Goal: Information Seeking & Learning: Learn about a topic

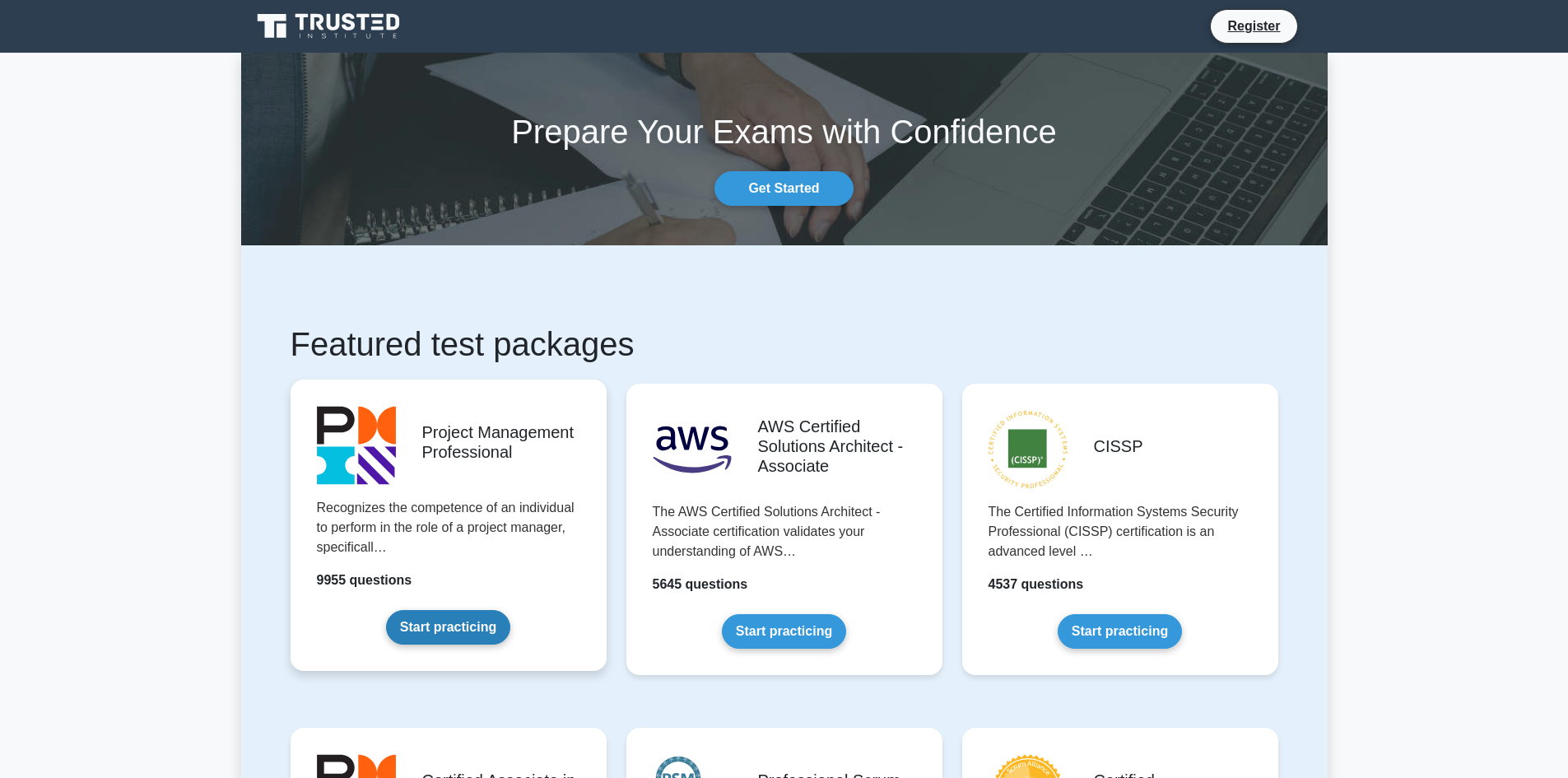
click at [456, 623] on link "Start practicing" at bounding box center [447, 627] width 124 height 34
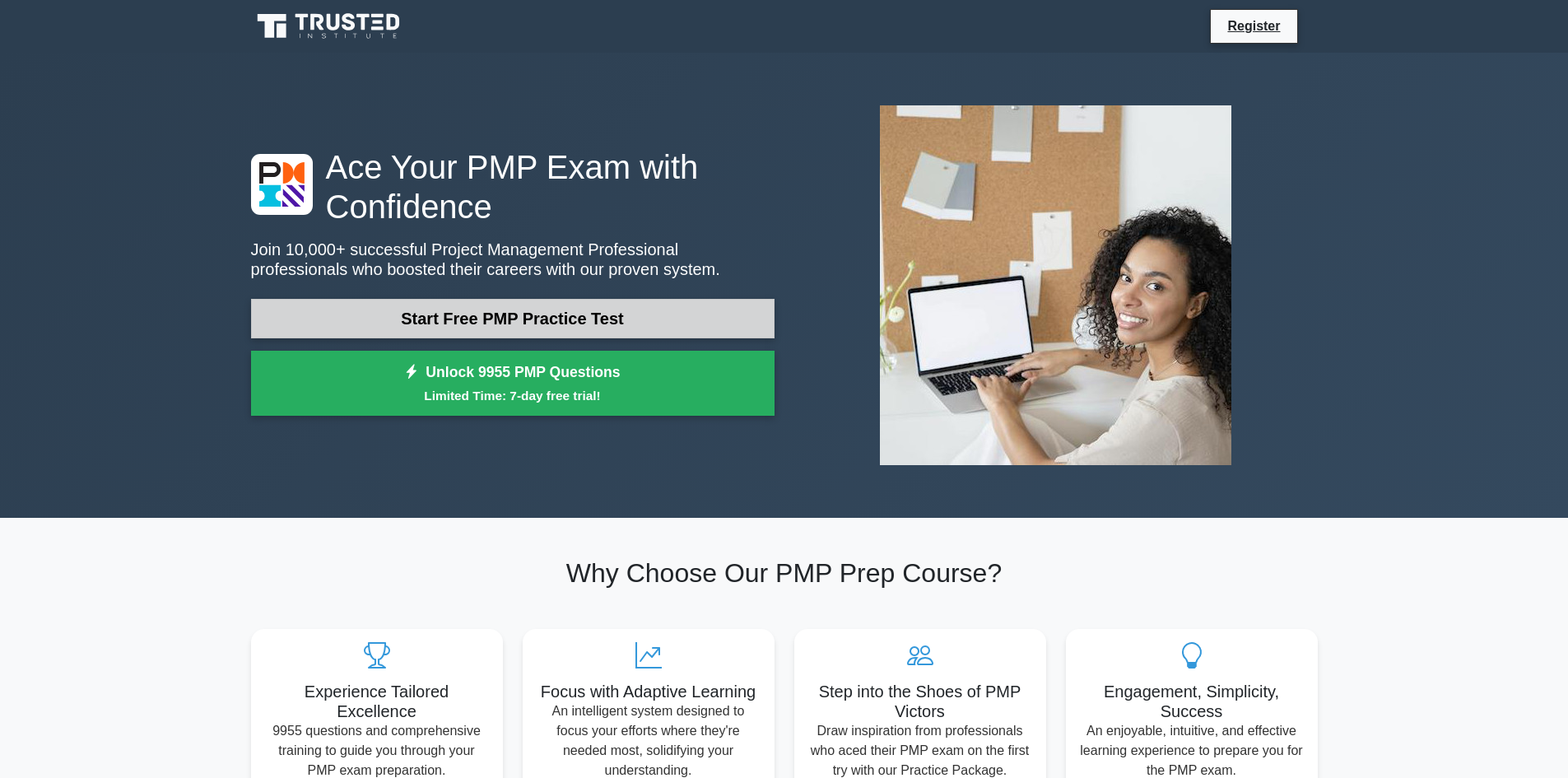
click at [431, 319] on link "Start Free PMP Practice Test" at bounding box center [512, 319] width 524 height 39
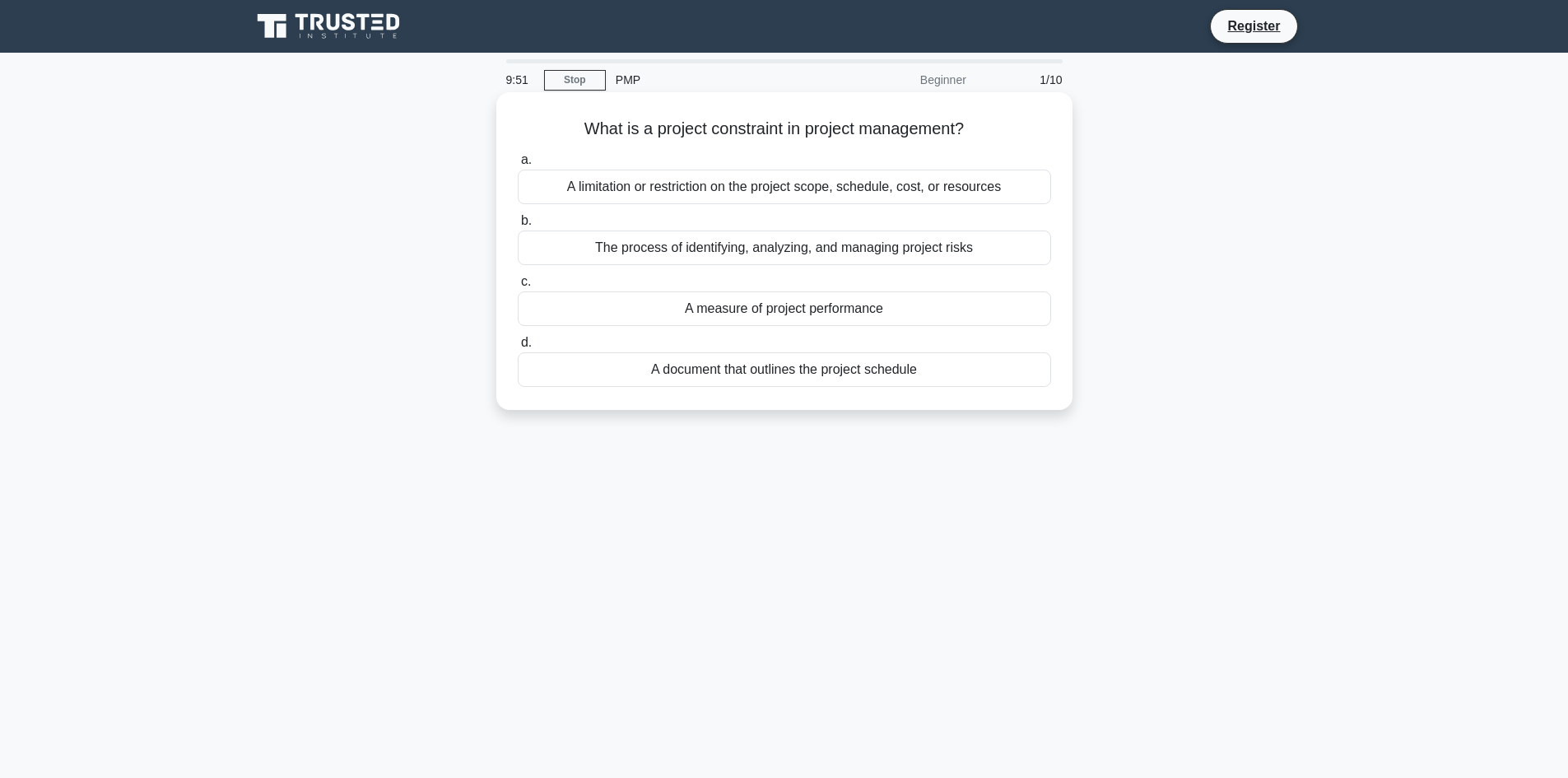
click at [860, 184] on div "A limitation or restriction on the project scope, schedule, cost, or resources" at bounding box center [784, 186] width 534 height 34
click at [518, 166] on input "a. A limitation or restriction on the project scope, schedule, cost, or resourc…" at bounding box center [518, 159] width 0 height 10
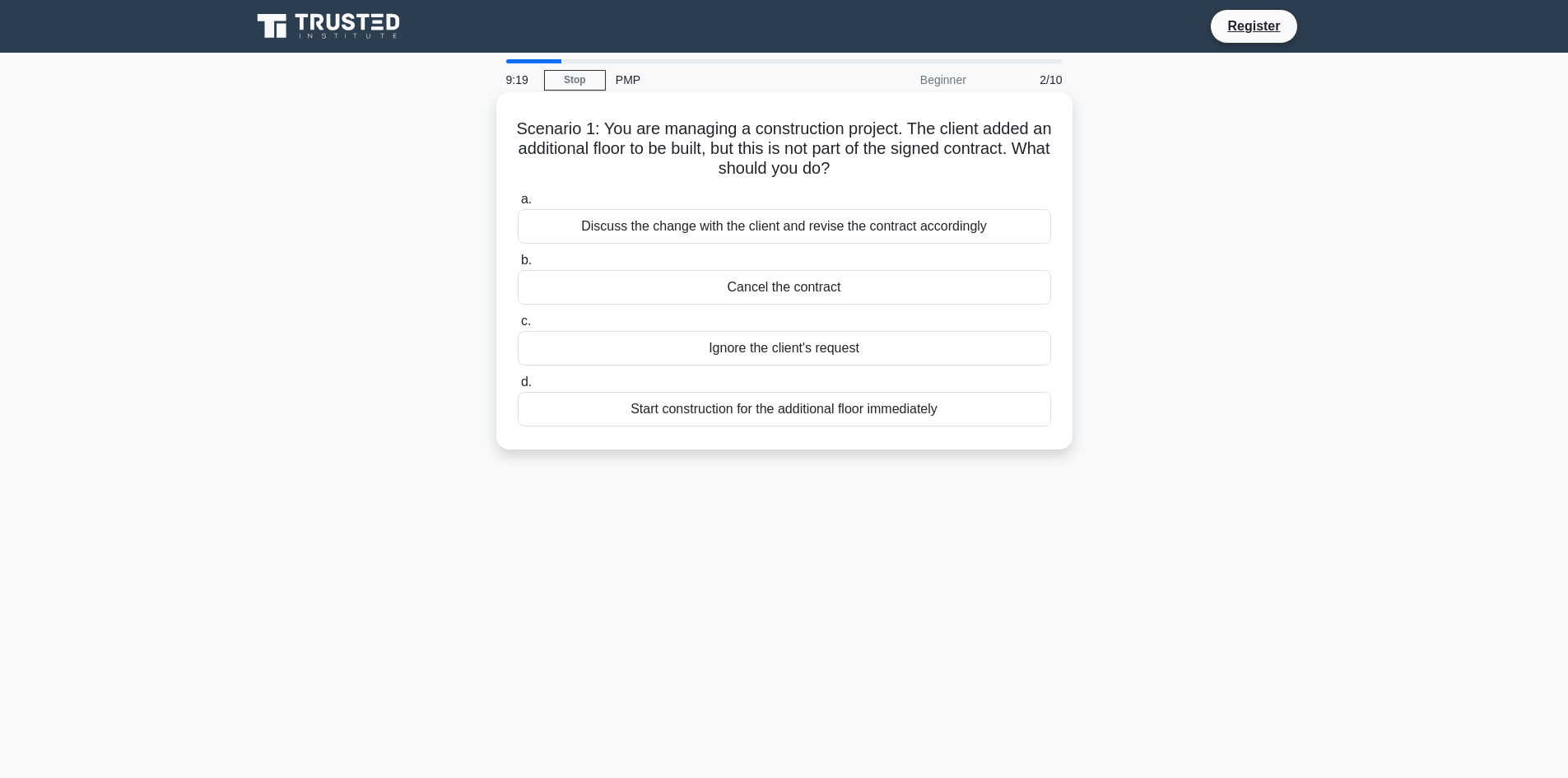
click at [747, 233] on div "Discuss the change with the client and revise the contract accordingly" at bounding box center [784, 225] width 534 height 34
click at [518, 205] on input "a. Discuss the change with the client and revise the contract accordingly" at bounding box center [518, 199] width 0 height 10
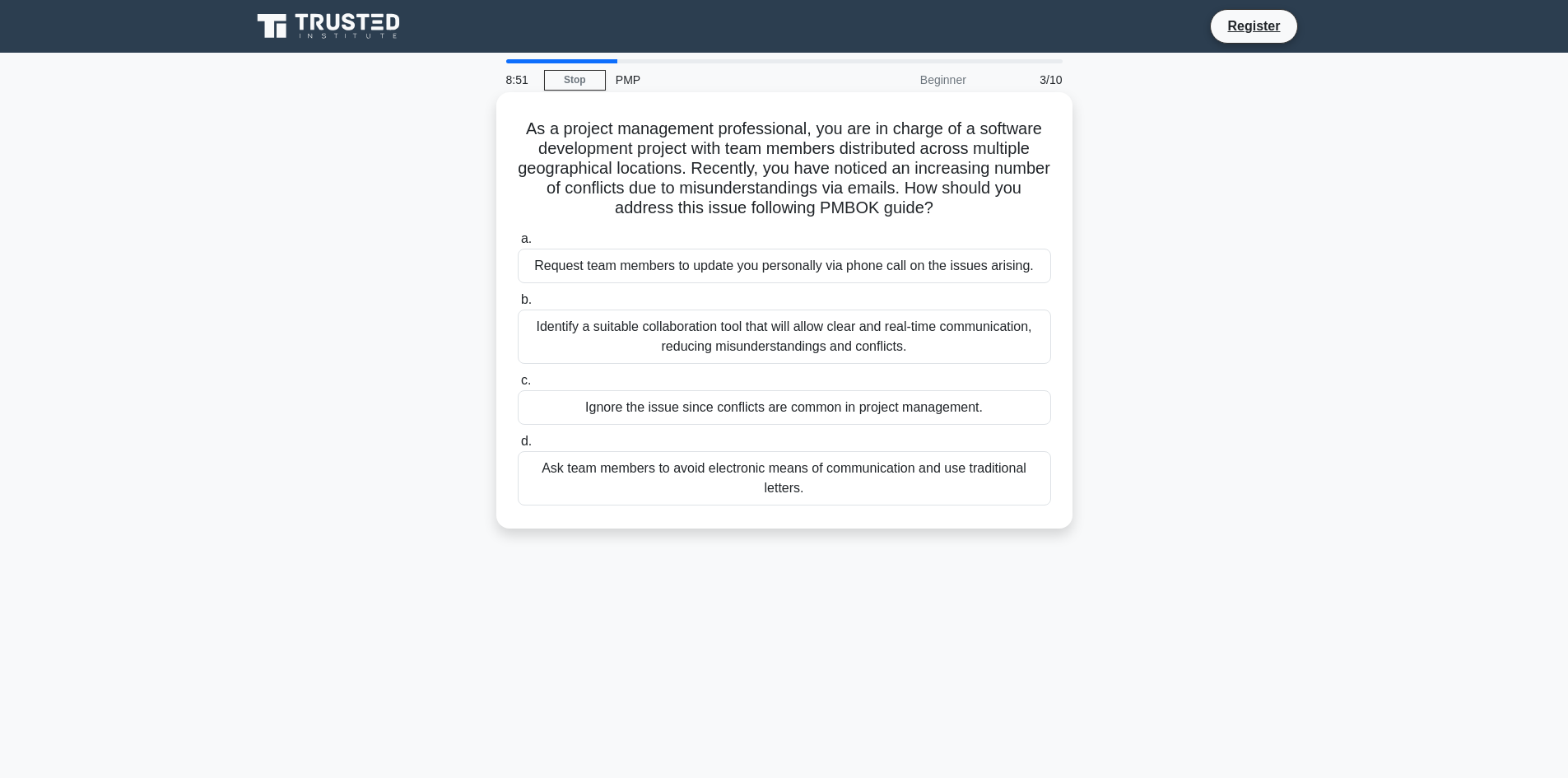
click at [735, 337] on div "Identify a suitable collaboration tool that will allow clear and real-time comm…" at bounding box center [784, 336] width 534 height 54
click at [518, 306] on input "b. Identify a suitable collaboration tool that will allow clear and real-time c…" at bounding box center [518, 299] width 0 height 10
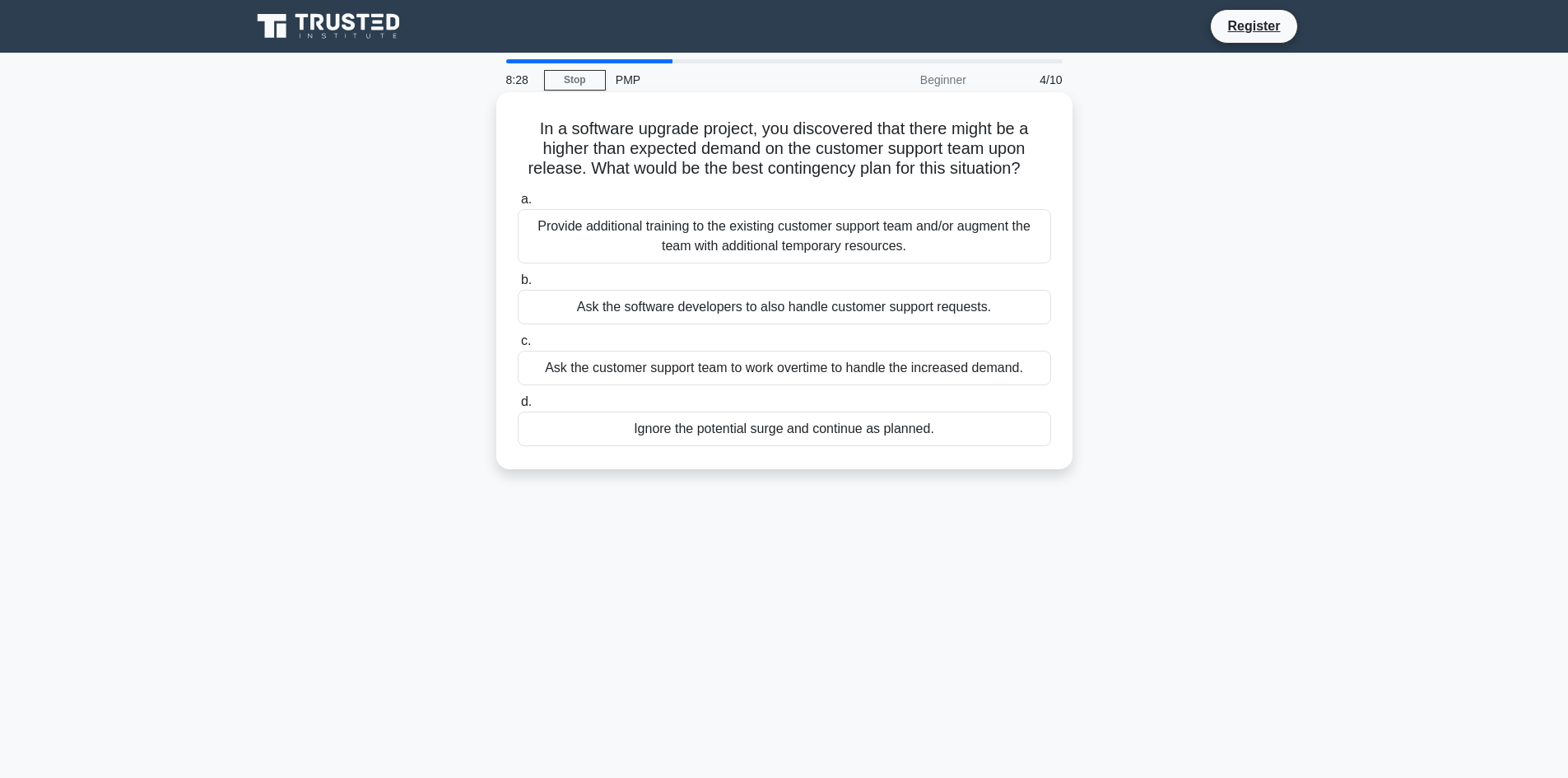
click at [908, 227] on div "Provide additional training to the existing customer support team and/or augmen…" at bounding box center [784, 236] width 534 height 54
click at [518, 205] on input "a. Provide additional training to the existing customer support team and/or aug…" at bounding box center [518, 199] width 0 height 10
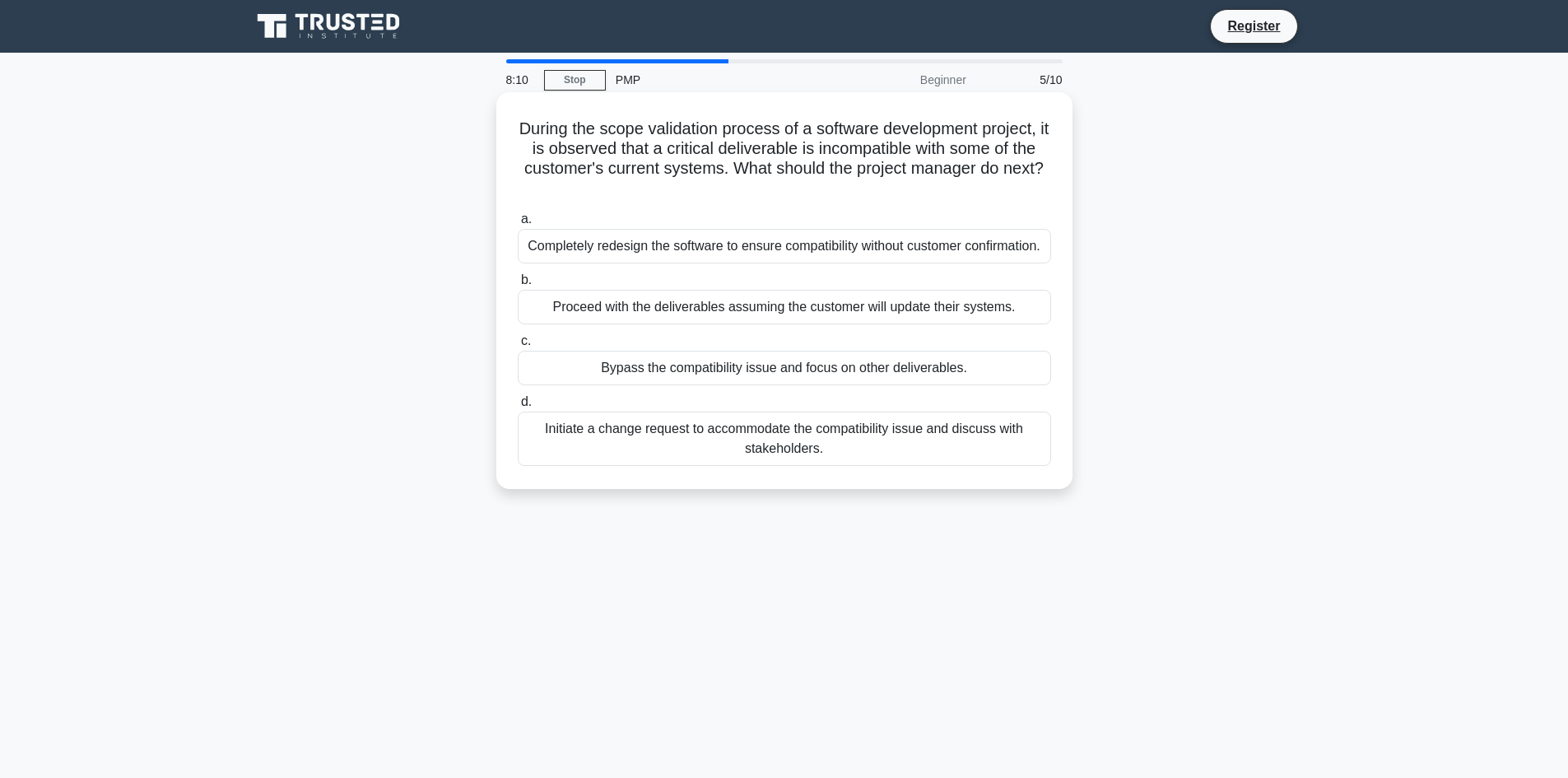
click at [787, 437] on div "Initiate a change request to accommodate the compatibility issue and discuss wi…" at bounding box center [784, 439] width 534 height 54
click at [518, 407] on input "d. Initiate a change request to accommodate the compatibility issue and discuss…" at bounding box center [518, 402] width 0 height 10
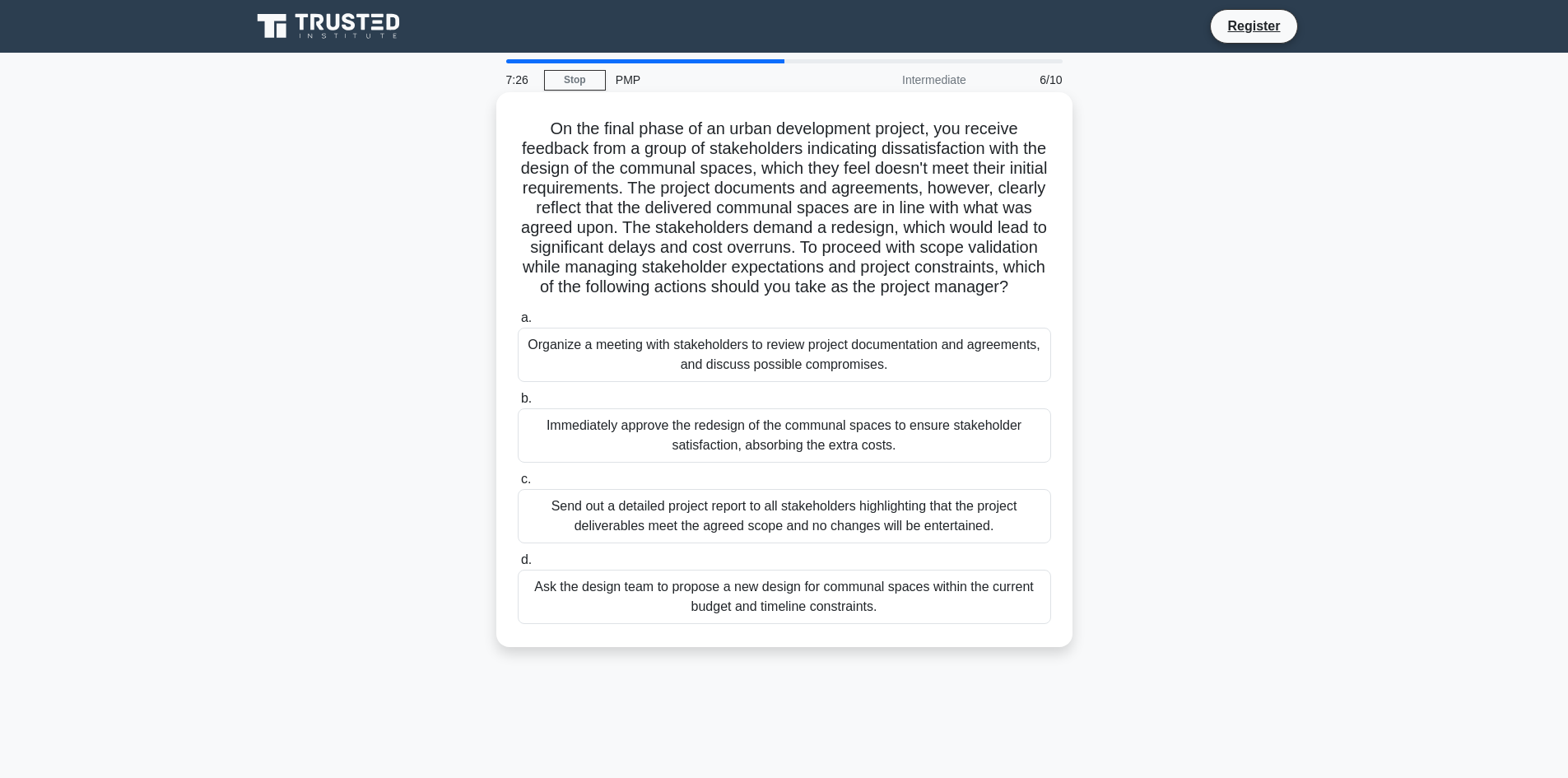
click at [1007, 377] on div "Organize a meeting with stakeholders to review project documentation and agreem…" at bounding box center [784, 355] width 534 height 54
click at [518, 323] on input "a. Organize a meeting with stakeholders to review project documentation and agr…" at bounding box center [518, 318] width 0 height 10
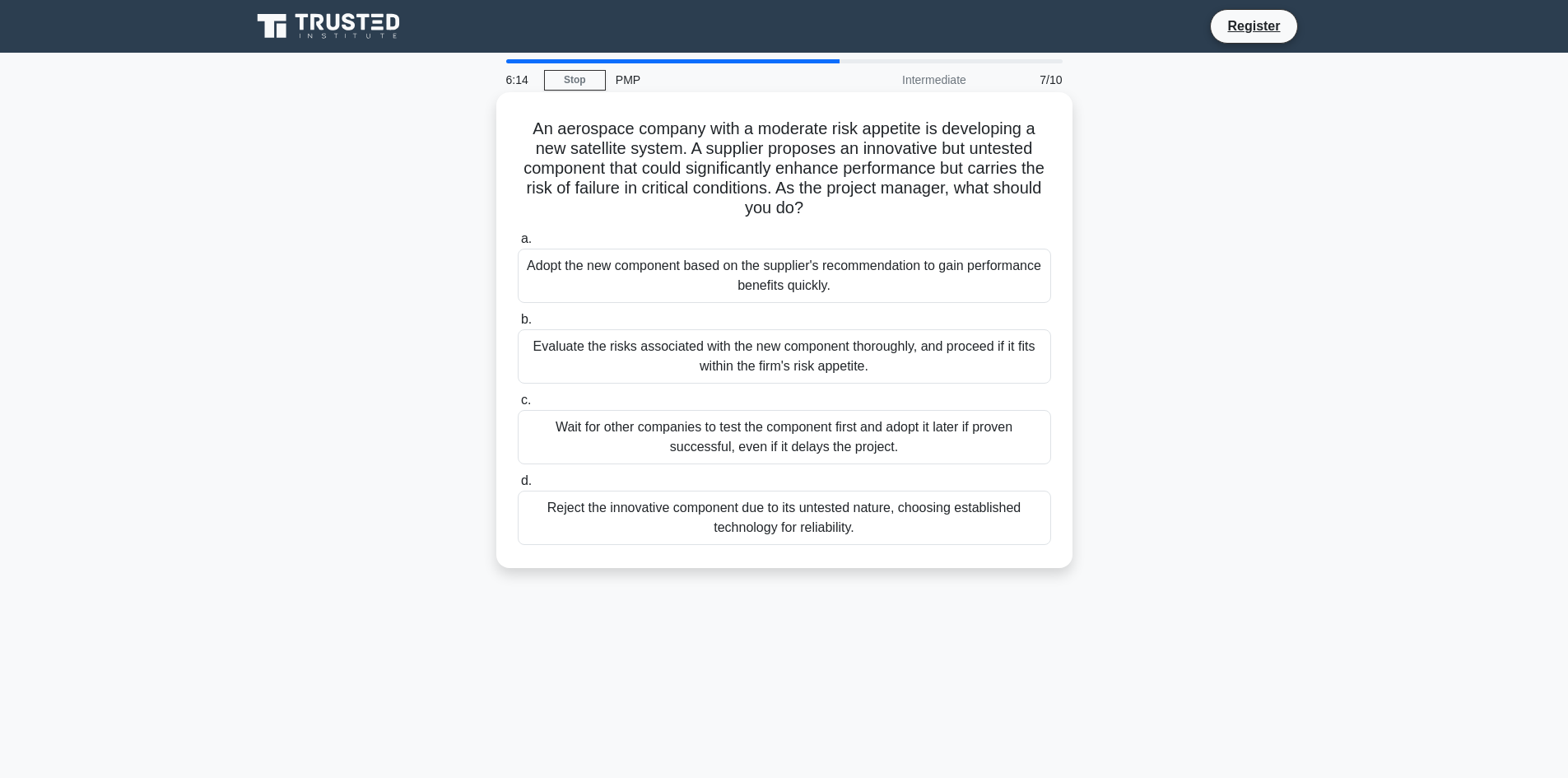
click at [996, 371] on div "Evaluate the risks associated with the new component thoroughly, and proceed if…" at bounding box center [784, 356] width 534 height 54
click at [518, 325] on input "b. Evaluate the risks associated with the new component thoroughly, and proceed…" at bounding box center [518, 320] width 0 height 10
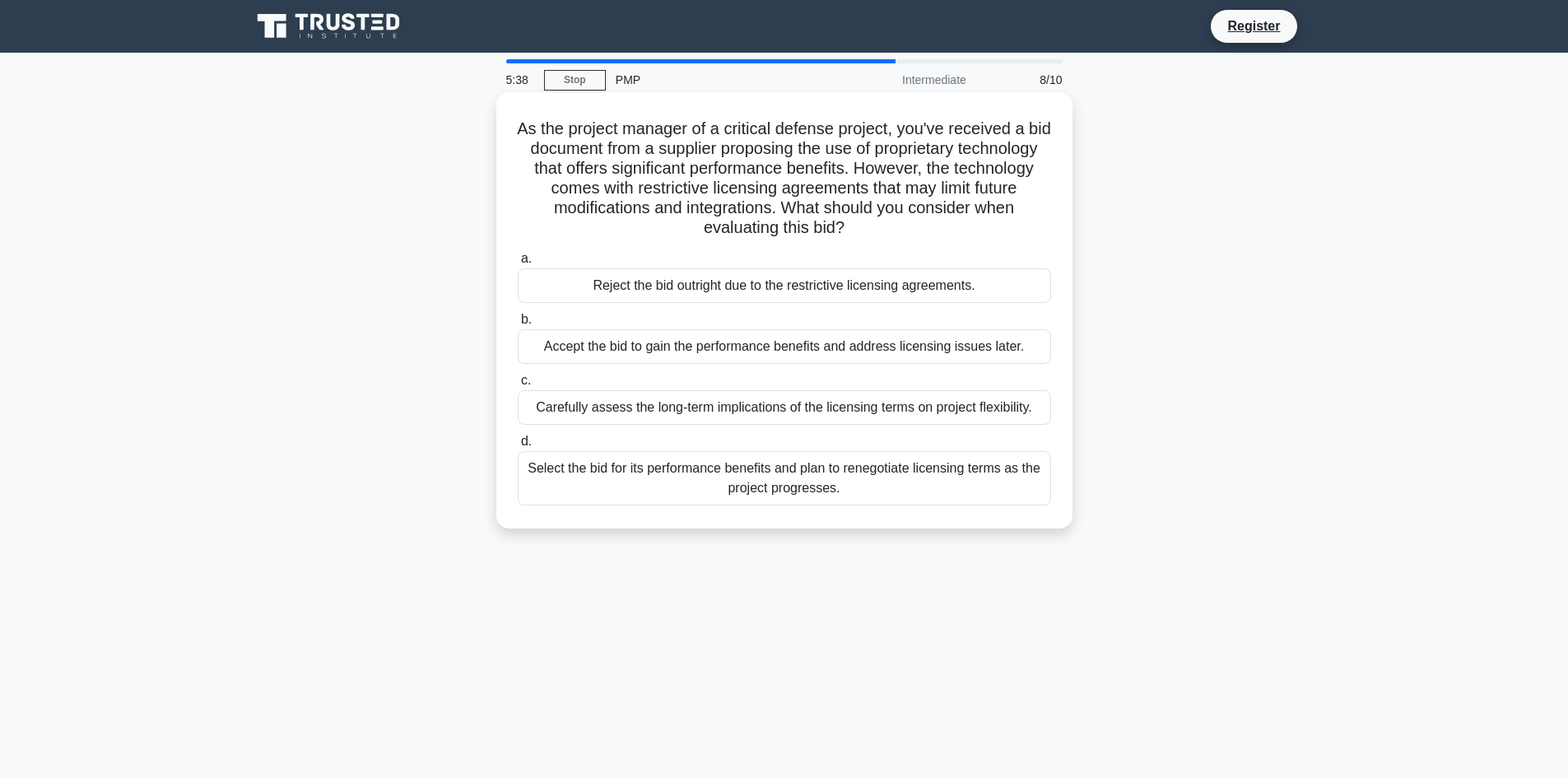
click at [1036, 414] on div "Carefully assess the long-term implications of the licensing terms on project f…" at bounding box center [784, 407] width 534 height 34
click at [518, 386] on input "c. Carefully assess the long-term implications of the licensing terms on projec…" at bounding box center [518, 380] width 0 height 10
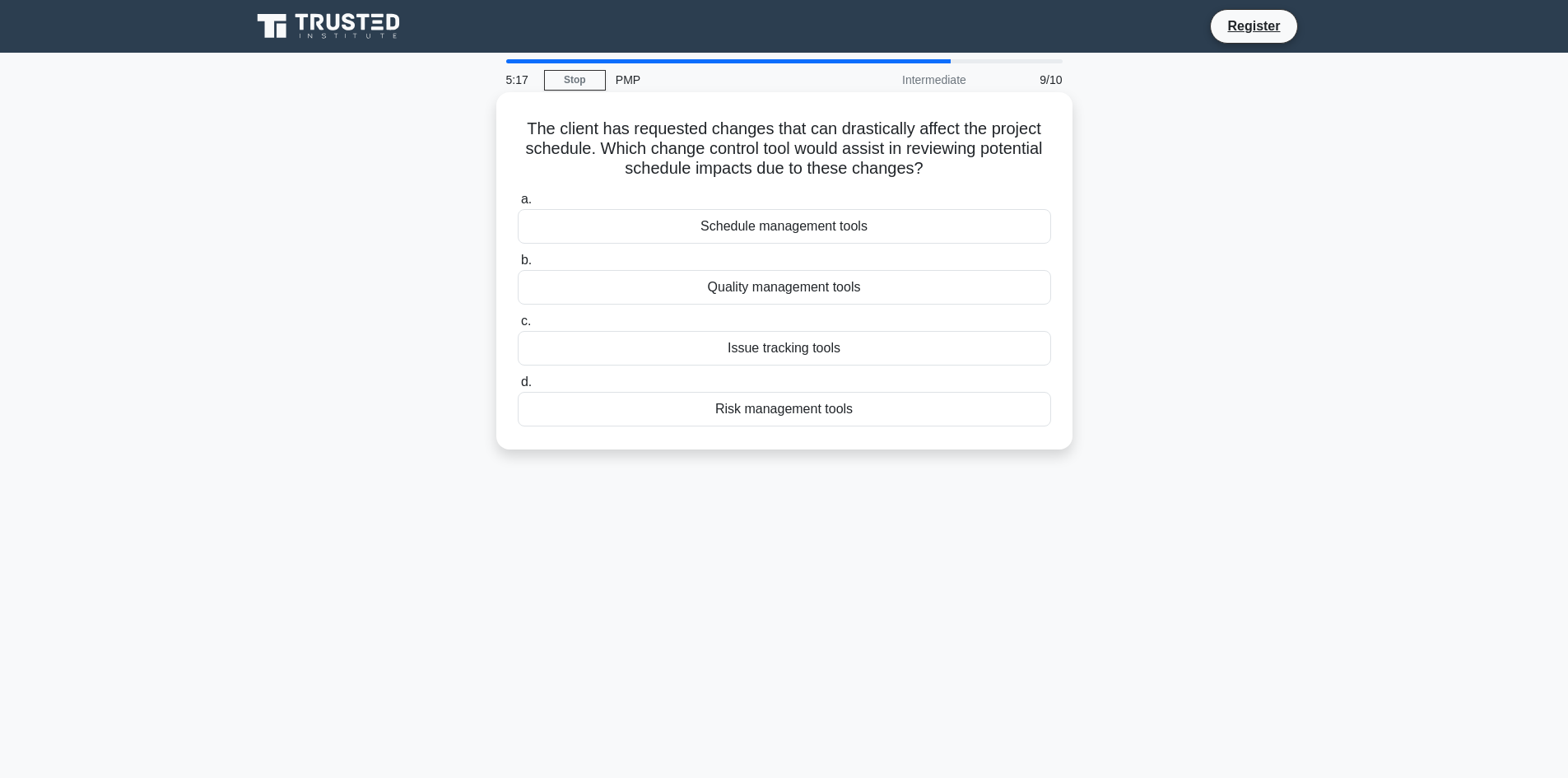
click at [881, 228] on div "Schedule management tools" at bounding box center [784, 225] width 534 height 34
click at [518, 205] on input "a. Schedule management tools" at bounding box center [518, 199] width 0 height 10
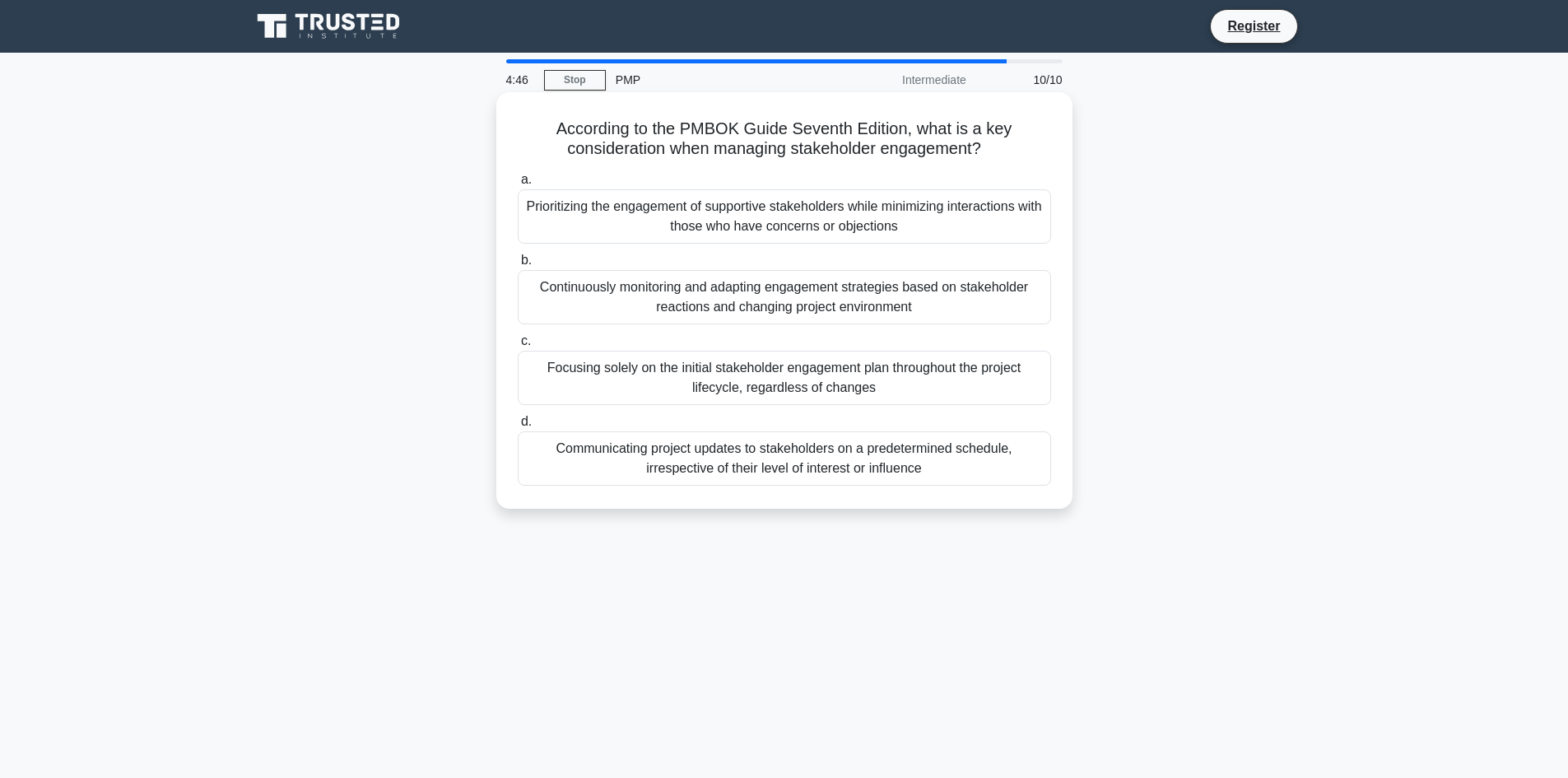
click at [958, 311] on div "Continuously monitoring and adapting engagement strategies based on stakeholder…" at bounding box center [784, 297] width 534 height 54
click at [518, 266] on input "b. Continuously monitoring and adapting engagement strategies based on stakehol…" at bounding box center [518, 260] width 0 height 10
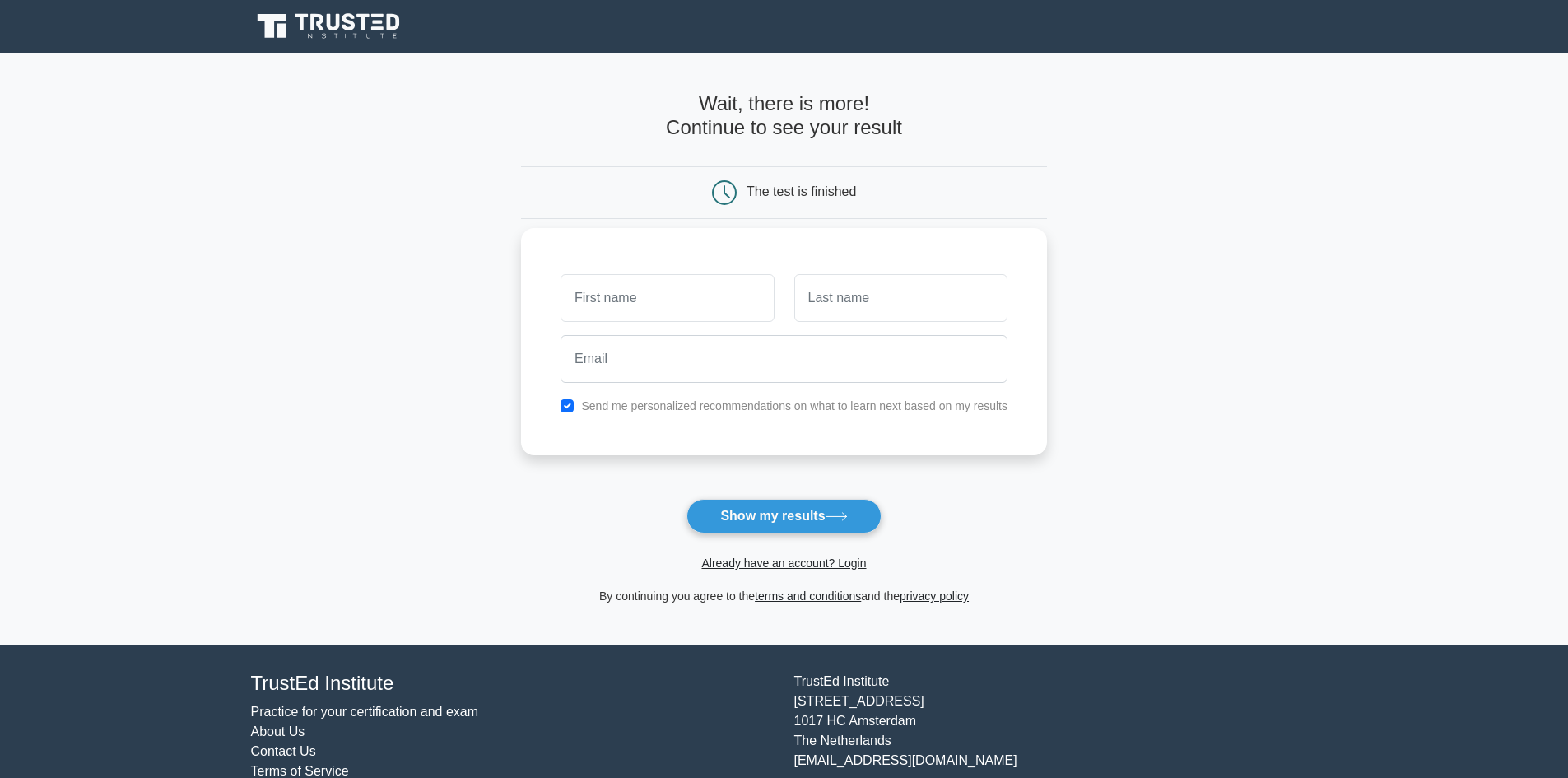
click at [620, 293] on input "text" at bounding box center [667, 297] width 213 height 48
drag, startPoint x: 1177, startPoint y: 457, endPoint x: 1098, endPoint y: 470, distance: 80.1
click at [1177, 457] on main "Wait, there is more! Continue to see your result The test is finished and the" at bounding box center [784, 349] width 1568 height 593
click at [784, 565] on link "Already have an account? Login" at bounding box center [784, 563] width 165 height 13
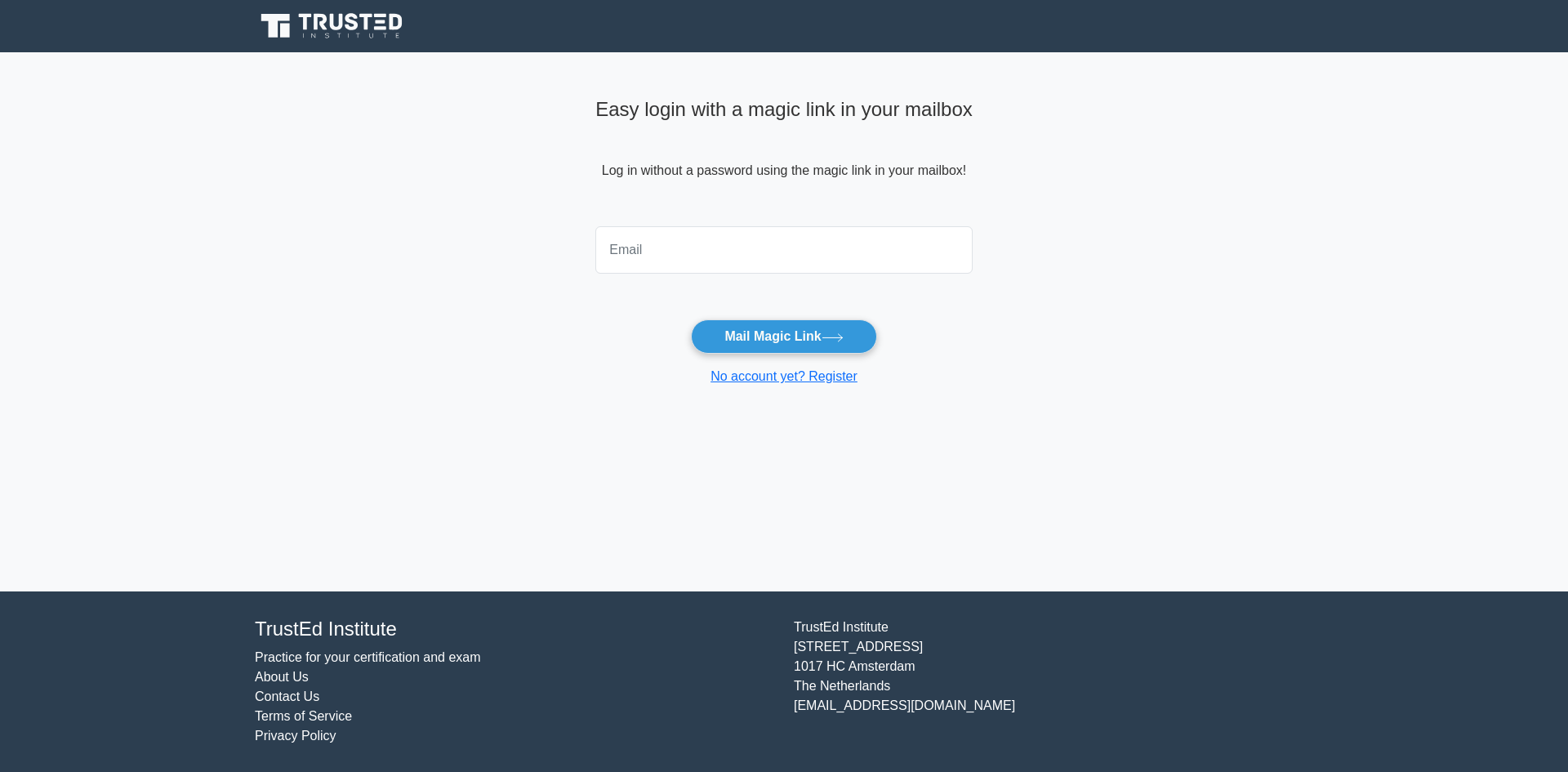
click at [712, 256] on input "email" at bounding box center [784, 250] width 377 height 47
type input "[PERSON_NAME][EMAIL_ADDRESS][DOMAIN_NAME]"
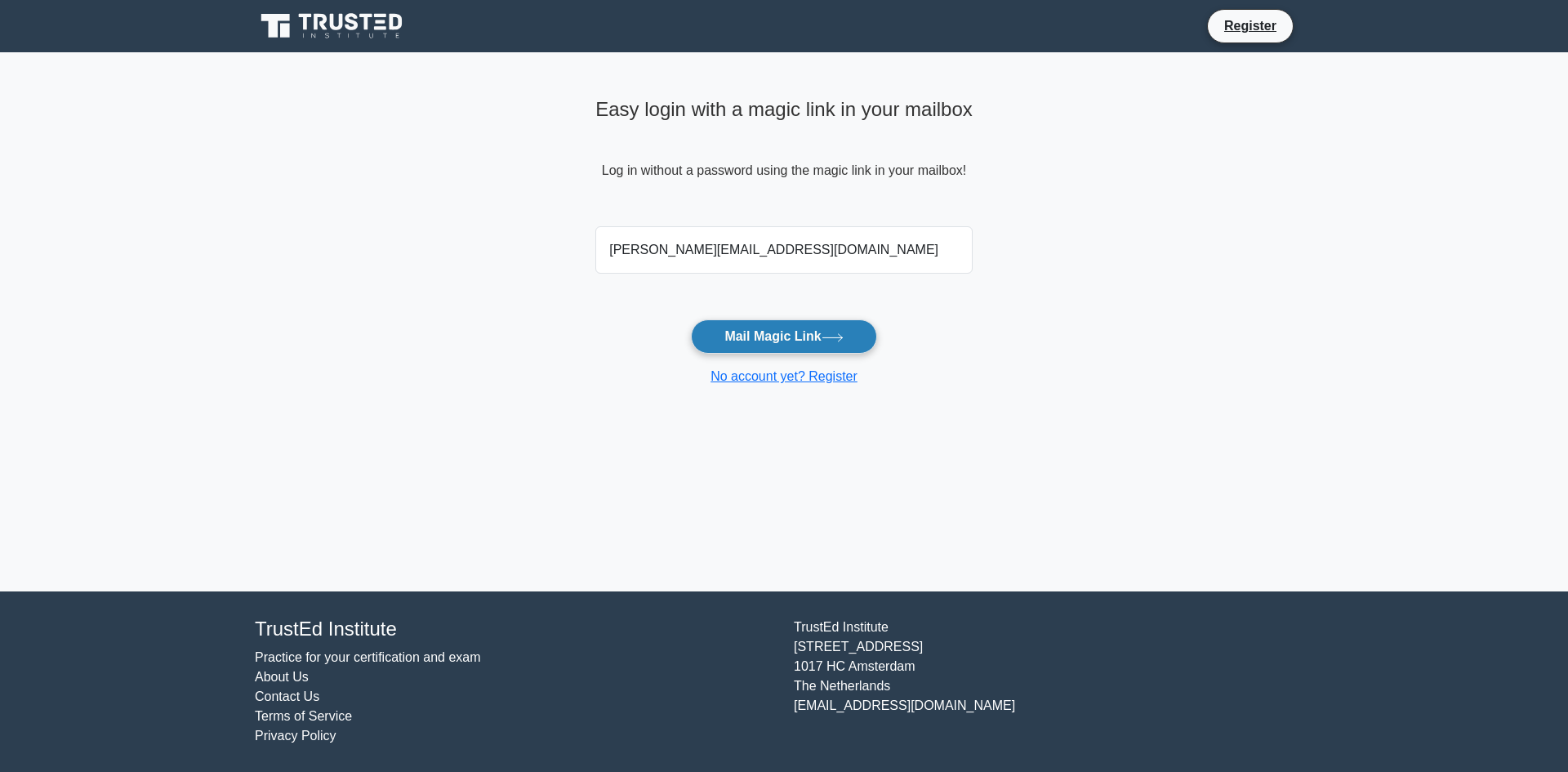
click at [790, 341] on button "Mail Magic Link" at bounding box center [784, 336] width 186 height 34
